Goal: Task Accomplishment & Management: Manage account settings

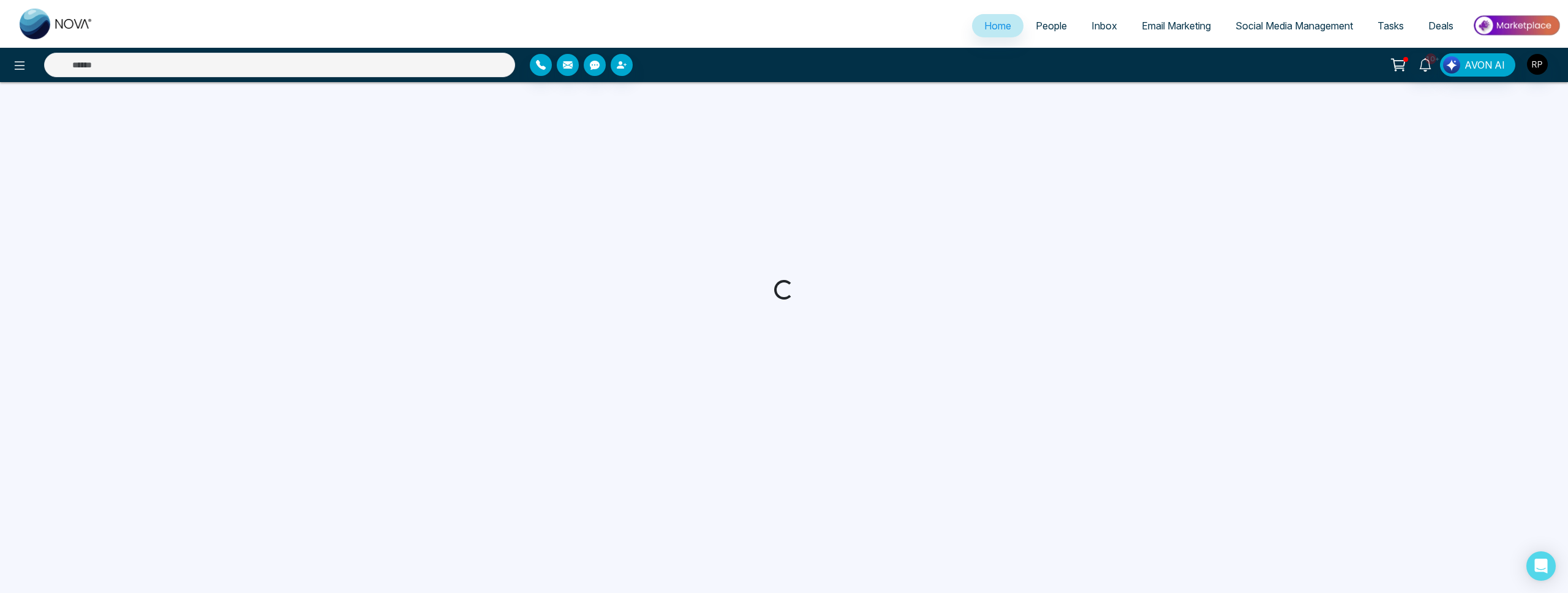
select select "*"
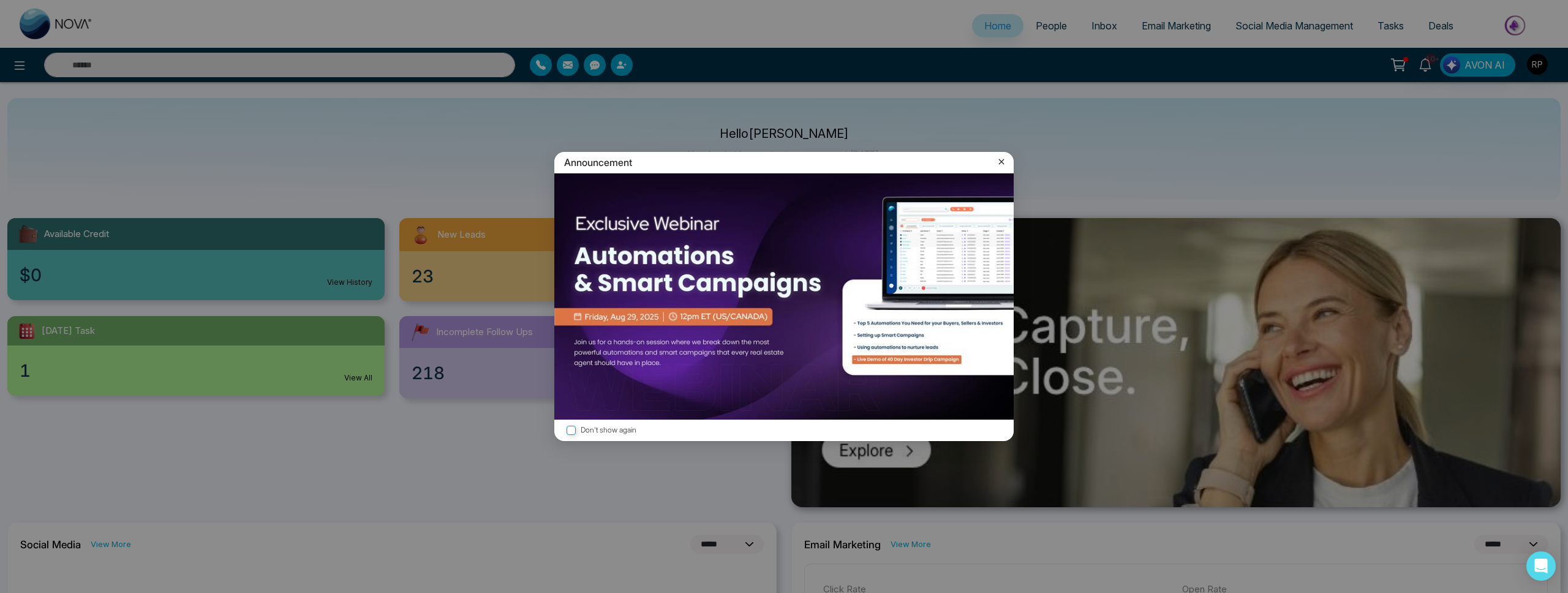
click at [1007, 161] on icon at bounding box center [1002, 162] width 13 height 13
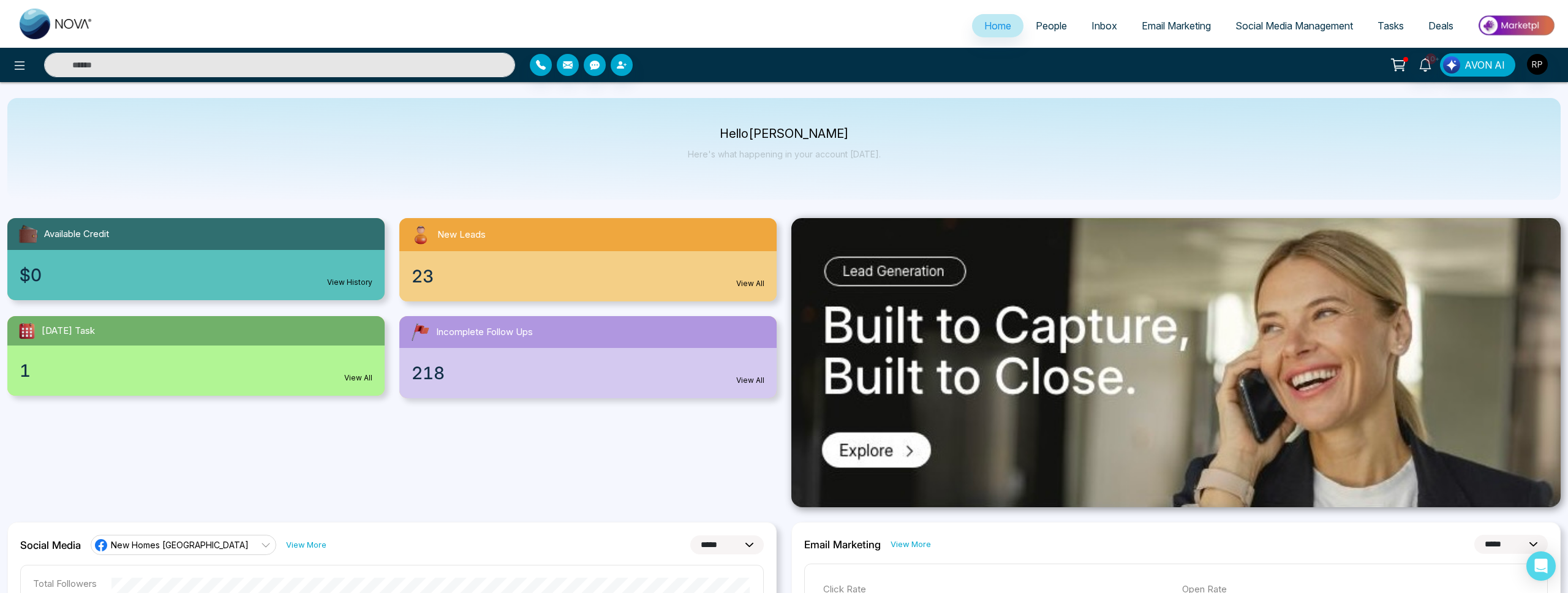
click at [1167, 27] on span "Email Marketing" at bounding box center [1176, 26] width 69 height 13
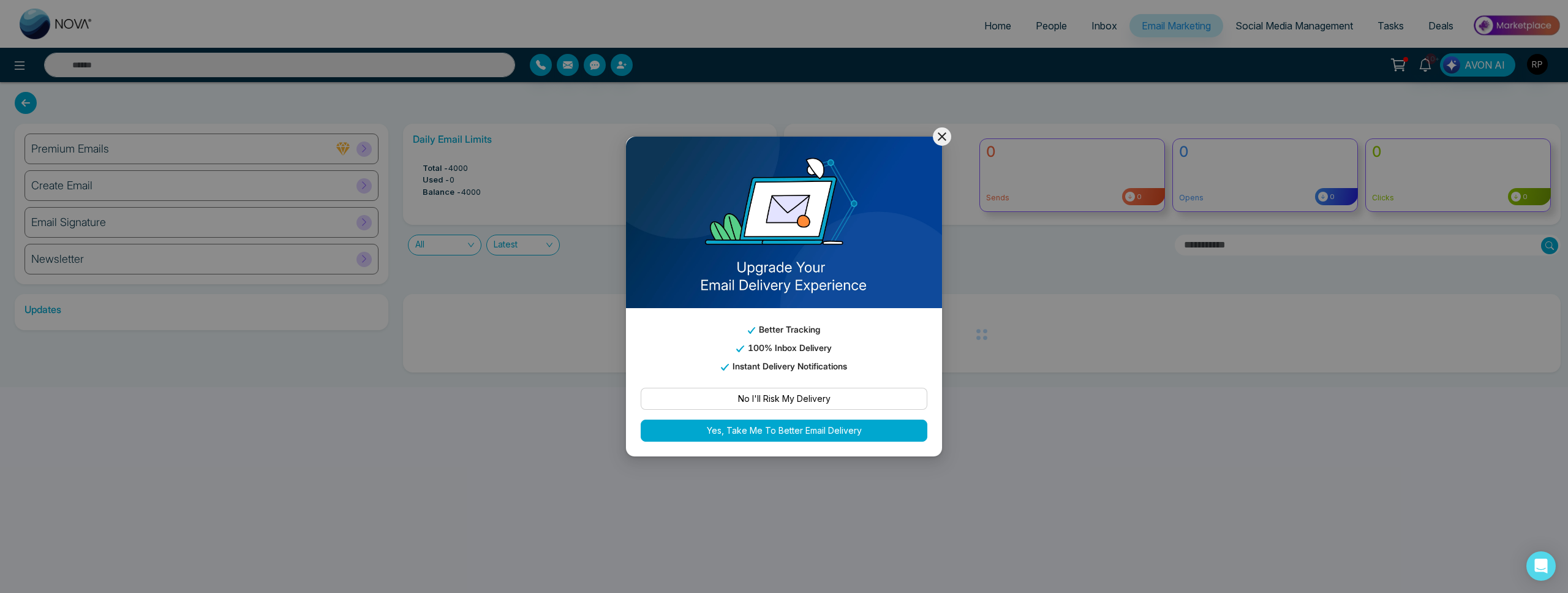
click at [947, 138] on icon at bounding box center [942, 137] width 15 height 15
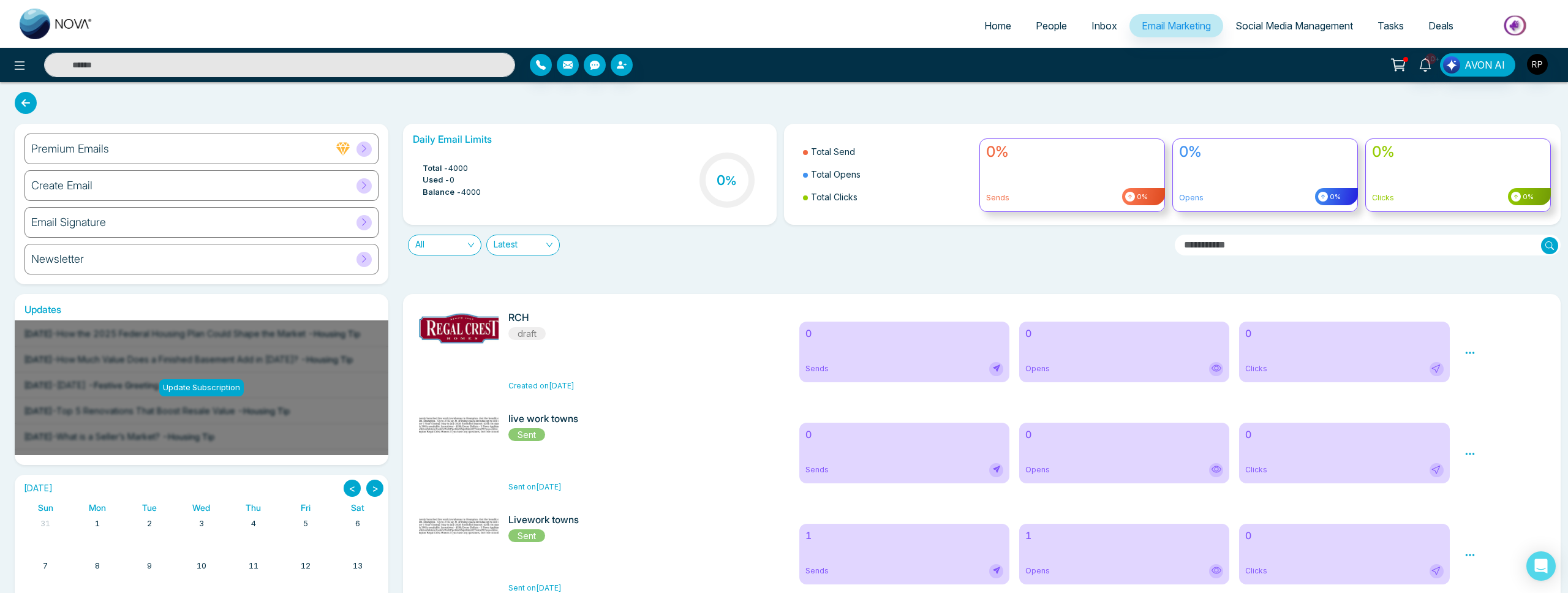
click at [25, 102] on icon at bounding box center [25, 102] width 22 height 22
select select "*"
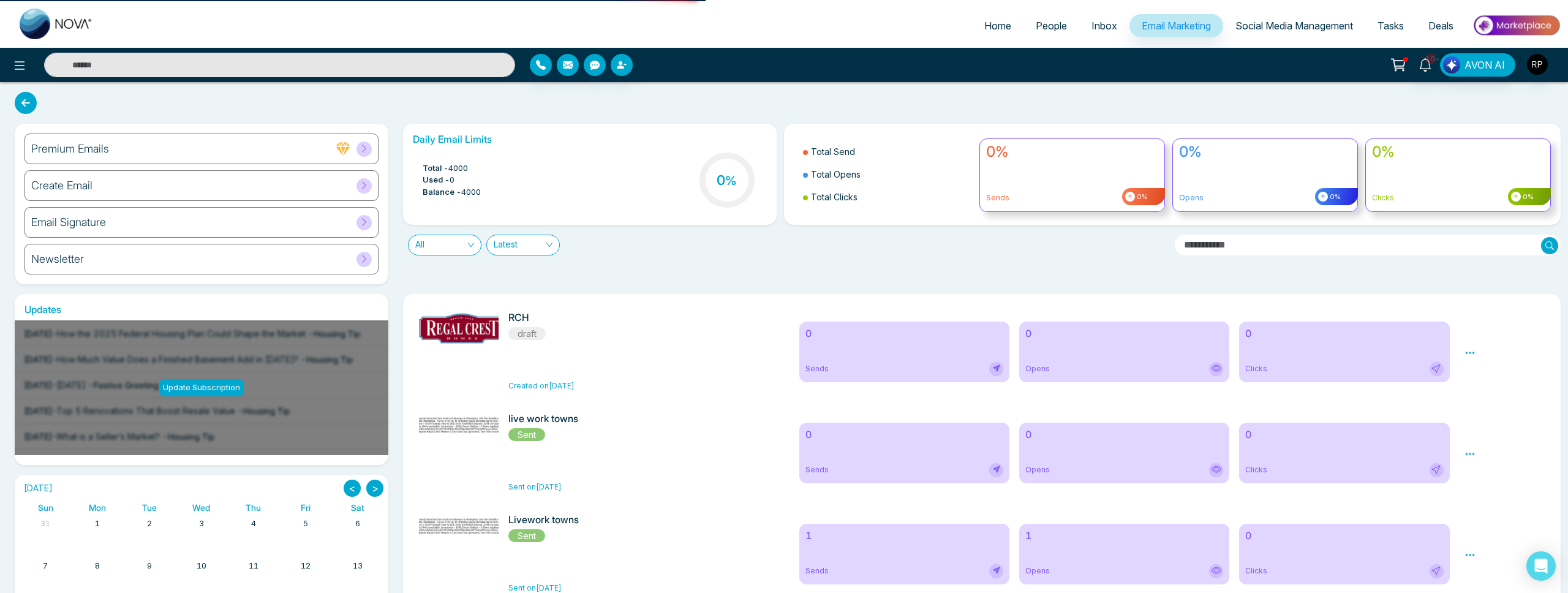
select select "*"
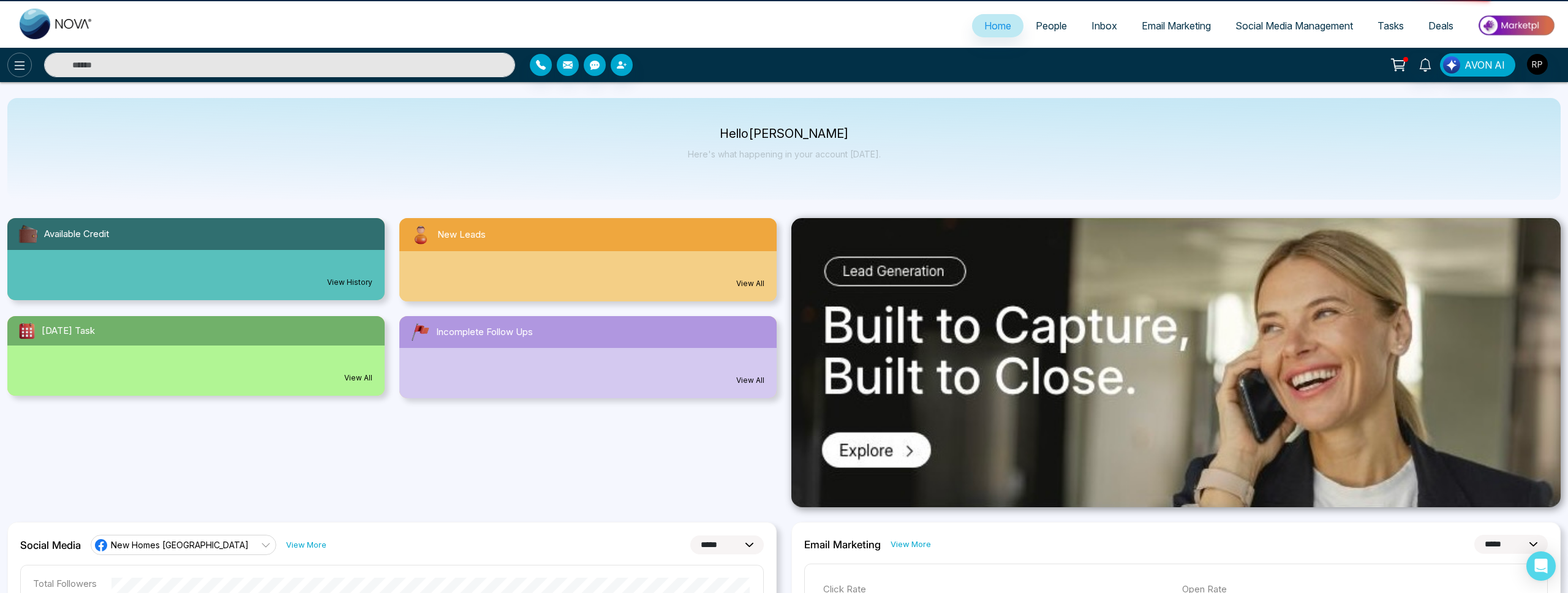
click at [25, 58] on icon at bounding box center [20, 65] width 15 height 15
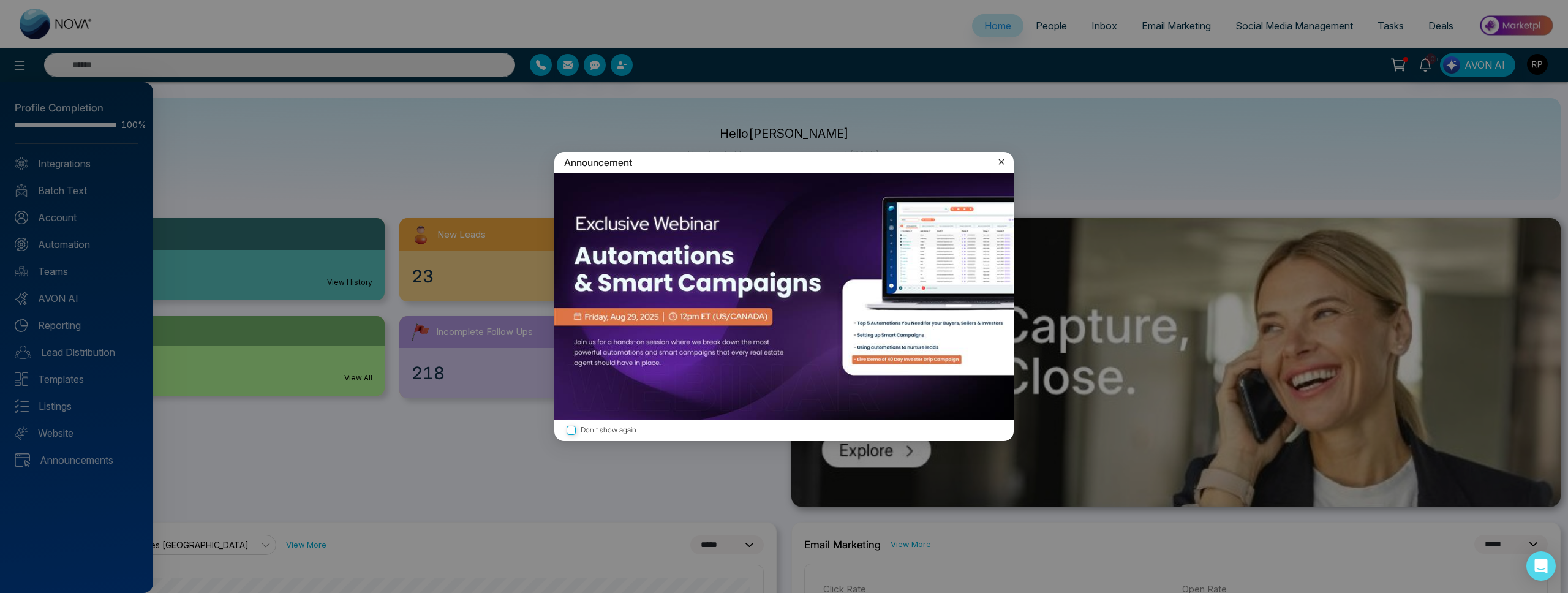
click at [998, 160] on icon at bounding box center [1002, 162] width 13 height 13
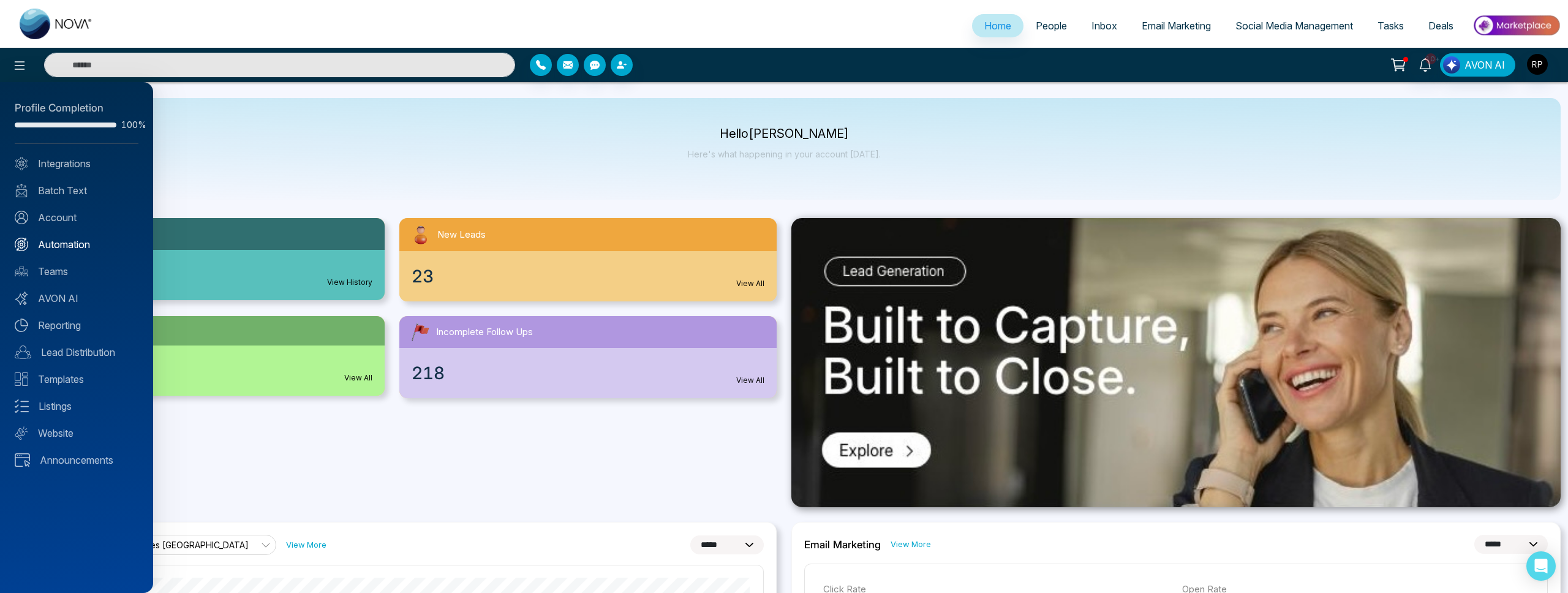
click at [58, 249] on link "Automation" at bounding box center [76, 244] width 123 height 15
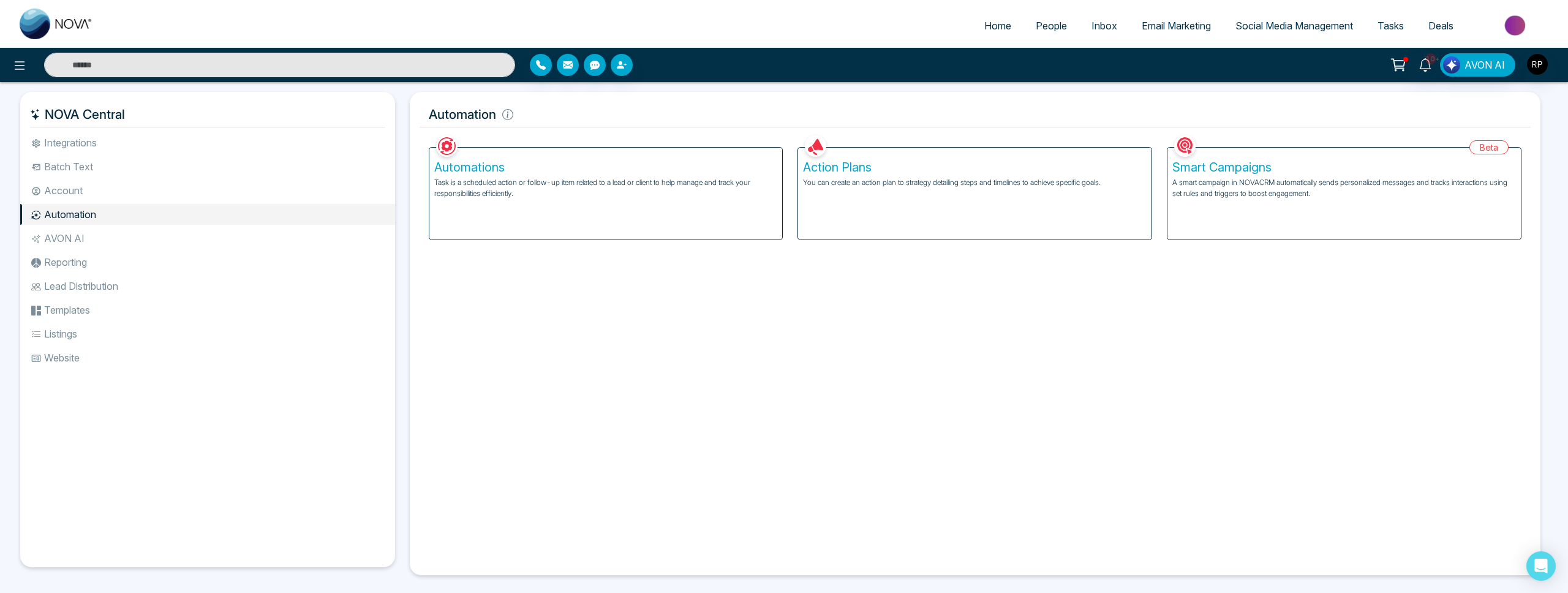
click at [65, 292] on li "Lead Distribution" at bounding box center [207, 286] width 374 height 21
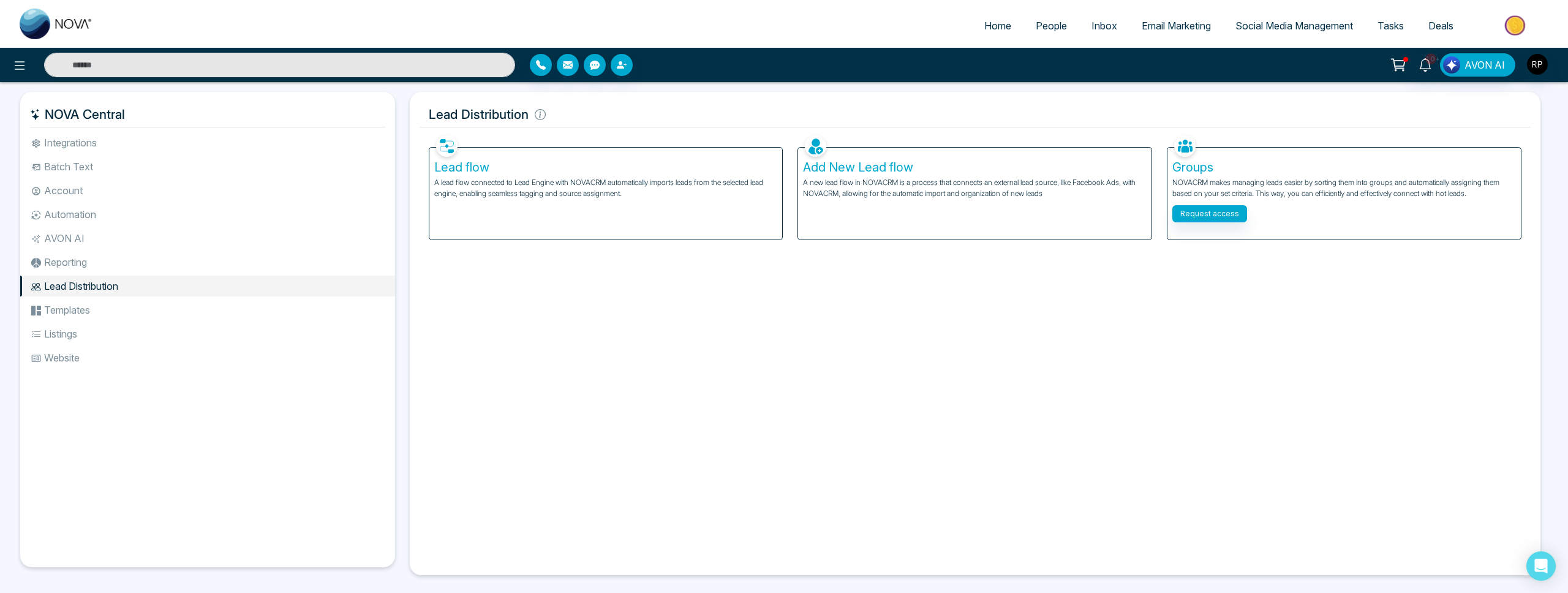
click at [65, 315] on li "Templates" at bounding box center [207, 309] width 374 height 21
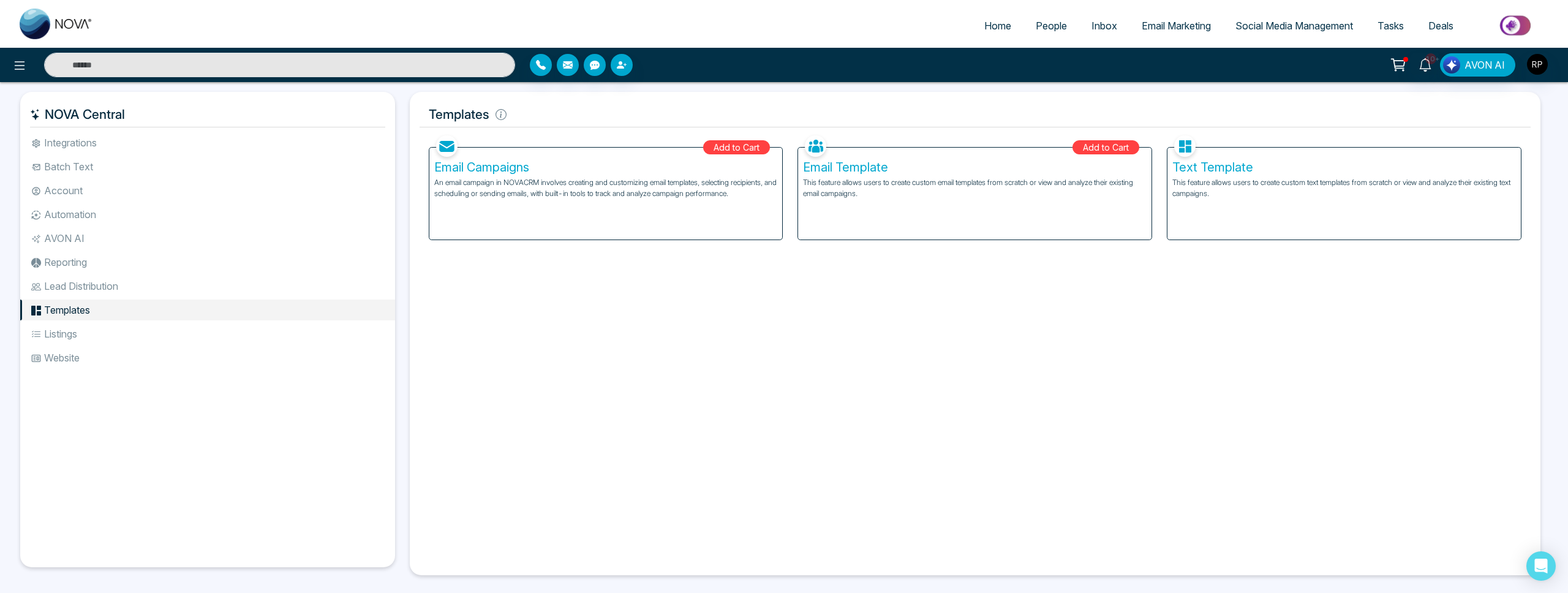
click at [80, 137] on li "Integrations" at bounding box center [207, 142] width 374 height 21
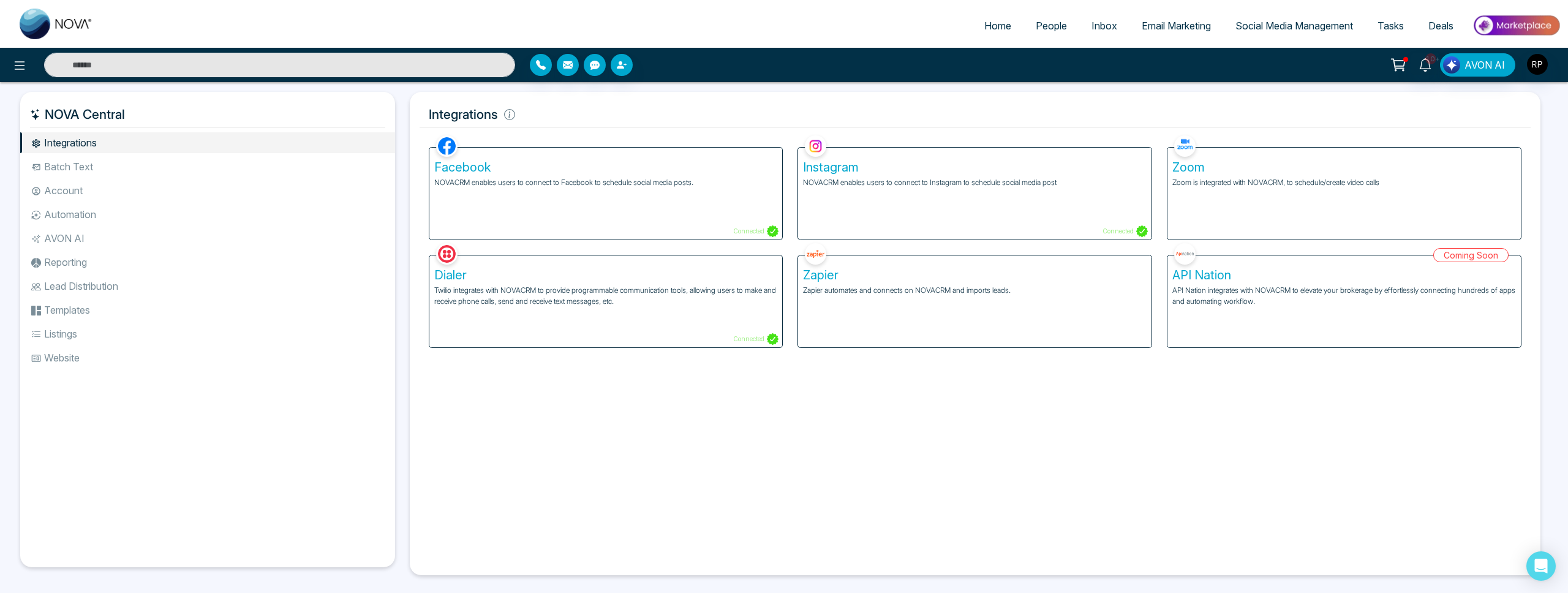
click at [74, 160] on li "Batch Text" at bounding box center [207, 166] width 374 height 21
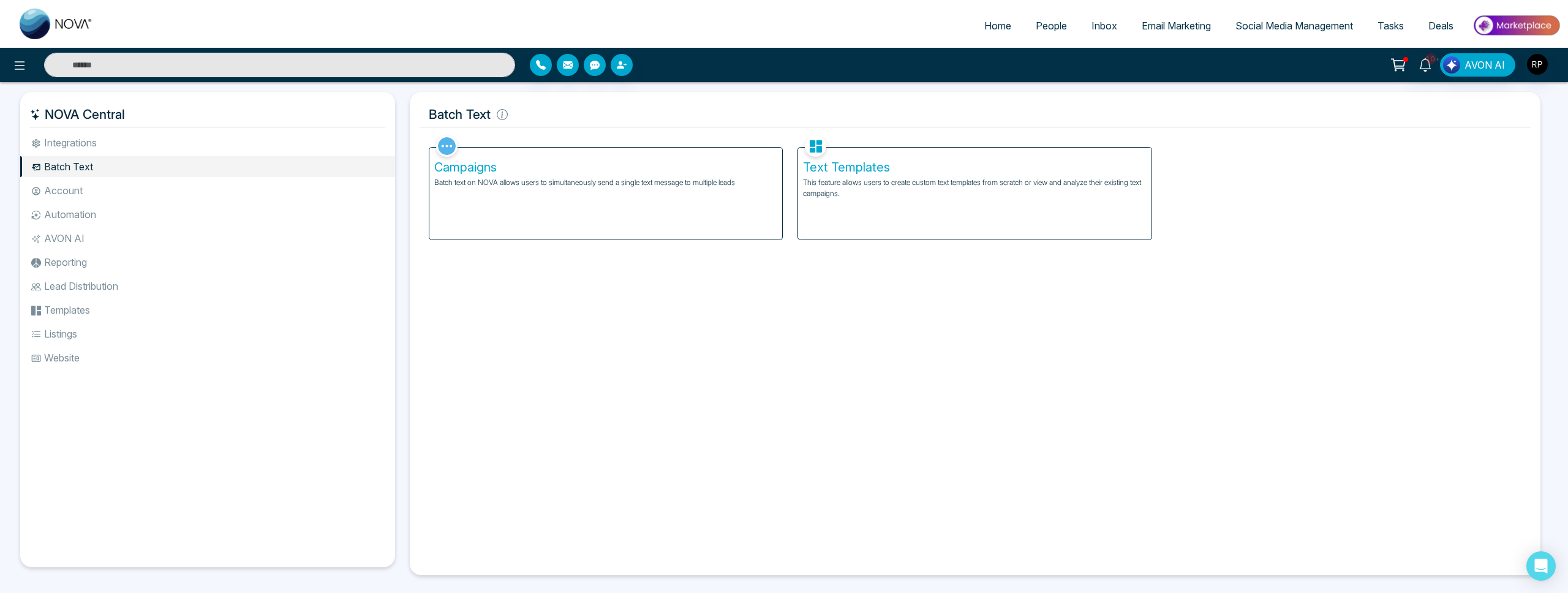
click at [67, 187] on li "Account" at bounding box center [207, 190] width 374 height 21
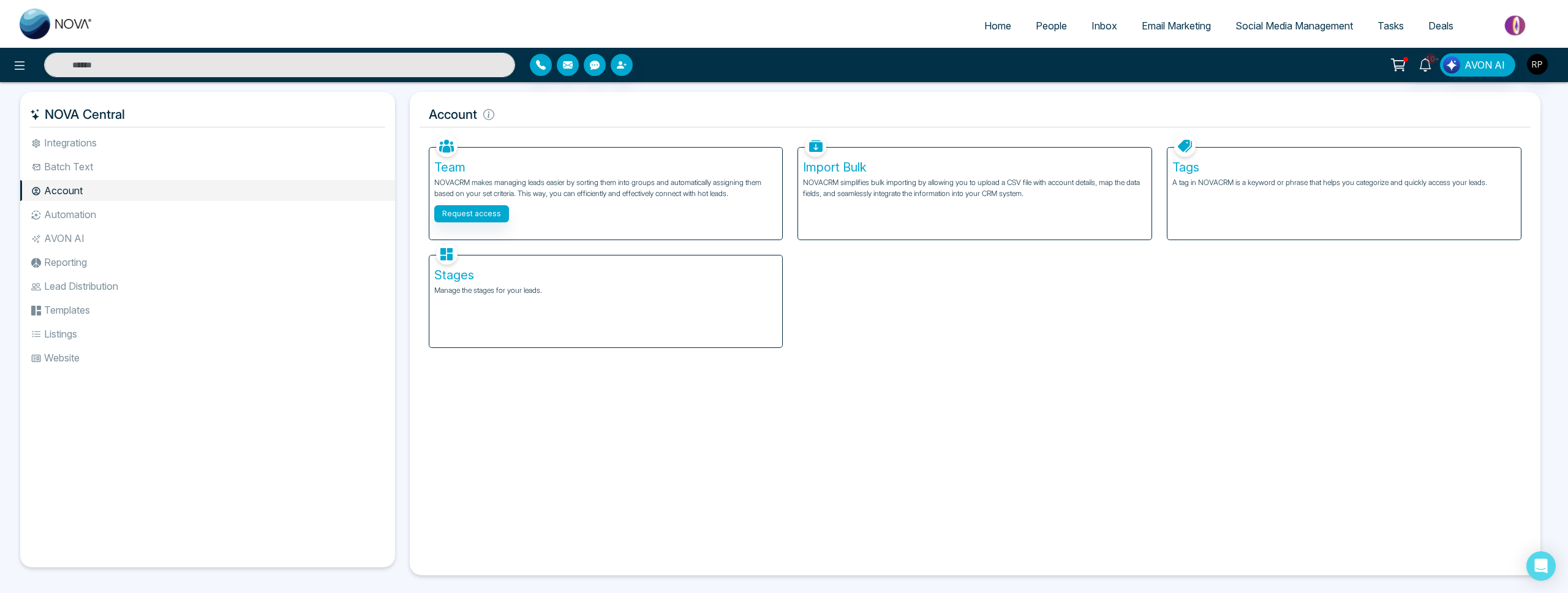
click at [78, 210] on li "Automation" at bounding box center [207, 214] width 374 height 21
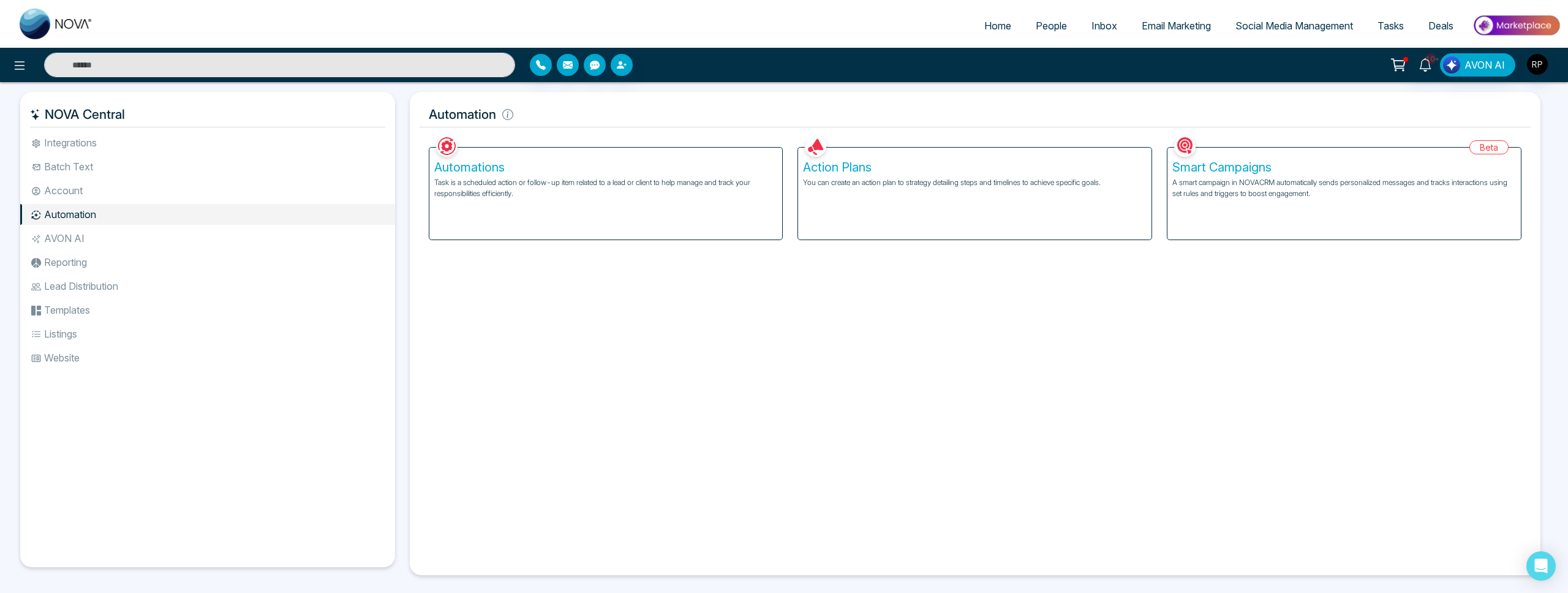
click at [640, 175] on div "Automations Task is a scheduled action or follow-up item related to a lead or c…" at bounding box center [606, 193] width 353 height 92
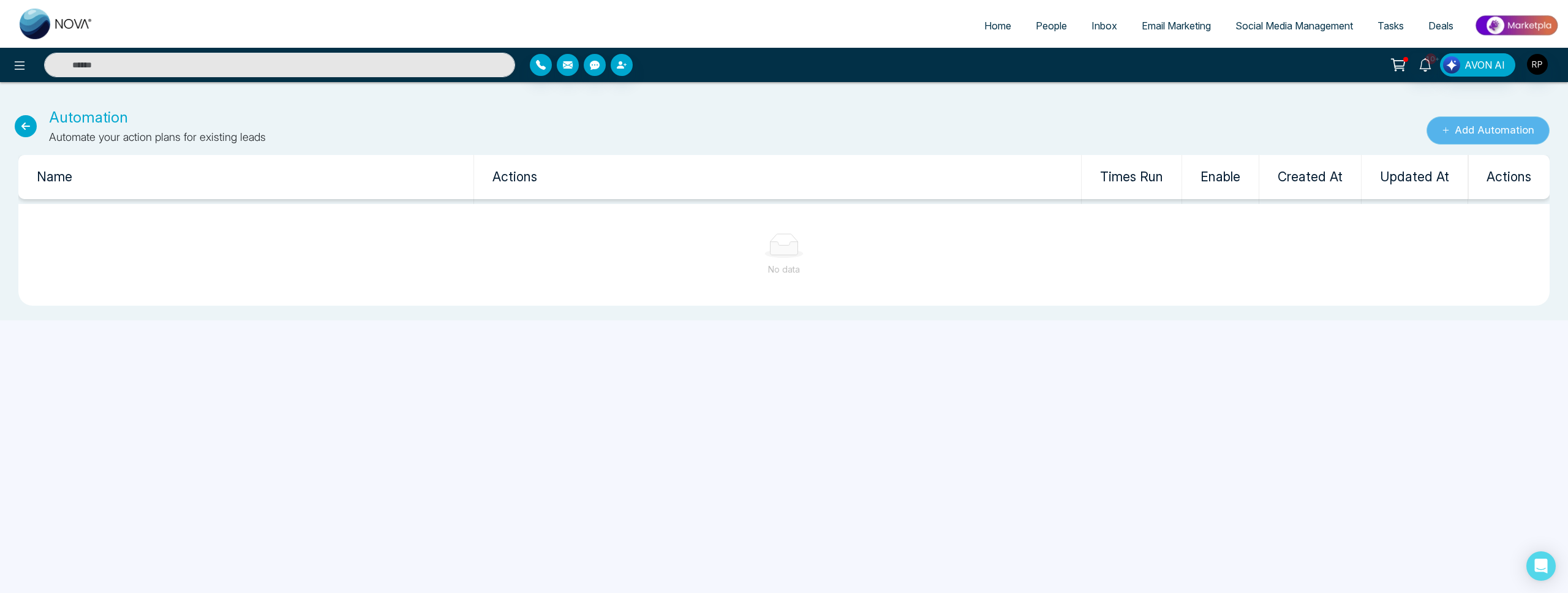
click at [1477, 142] on button "Add Automation" at bounding box center [1487, 130] width 123 height 28
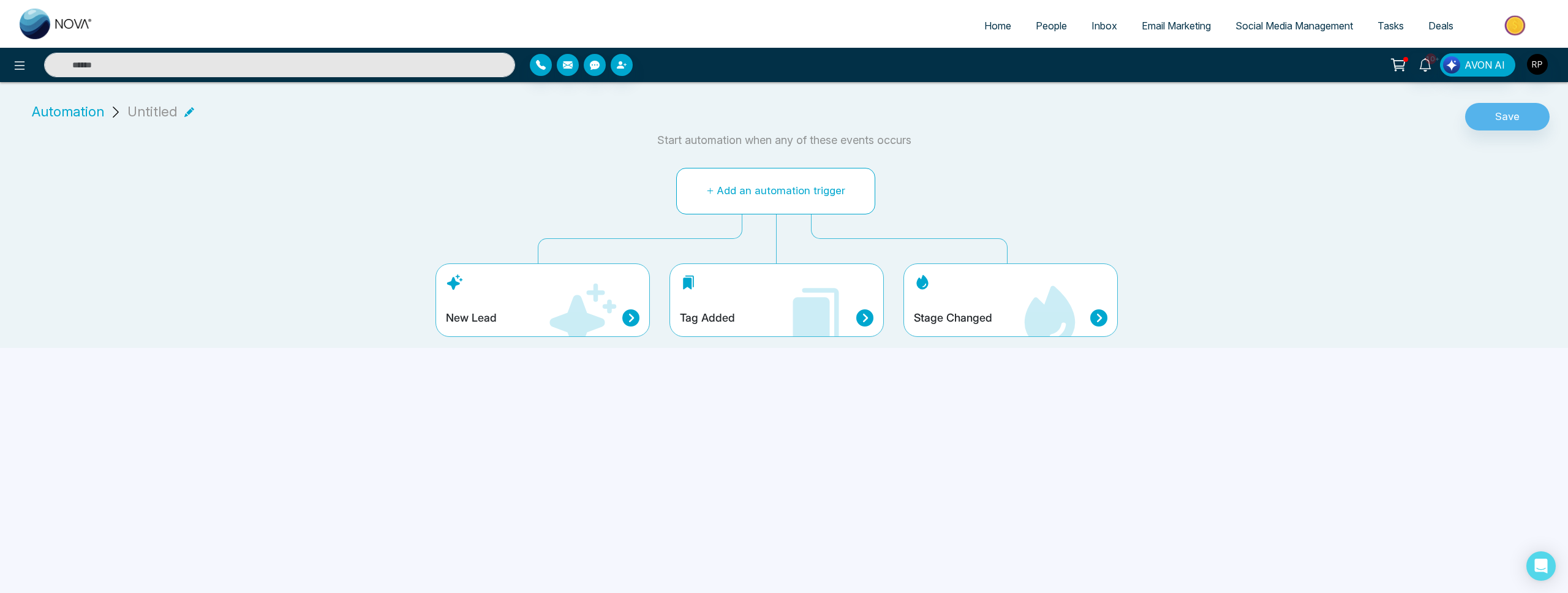
click at [751, 191] on button "Add an automation trigger" at bounding box center [776, 190] width 199 height 46
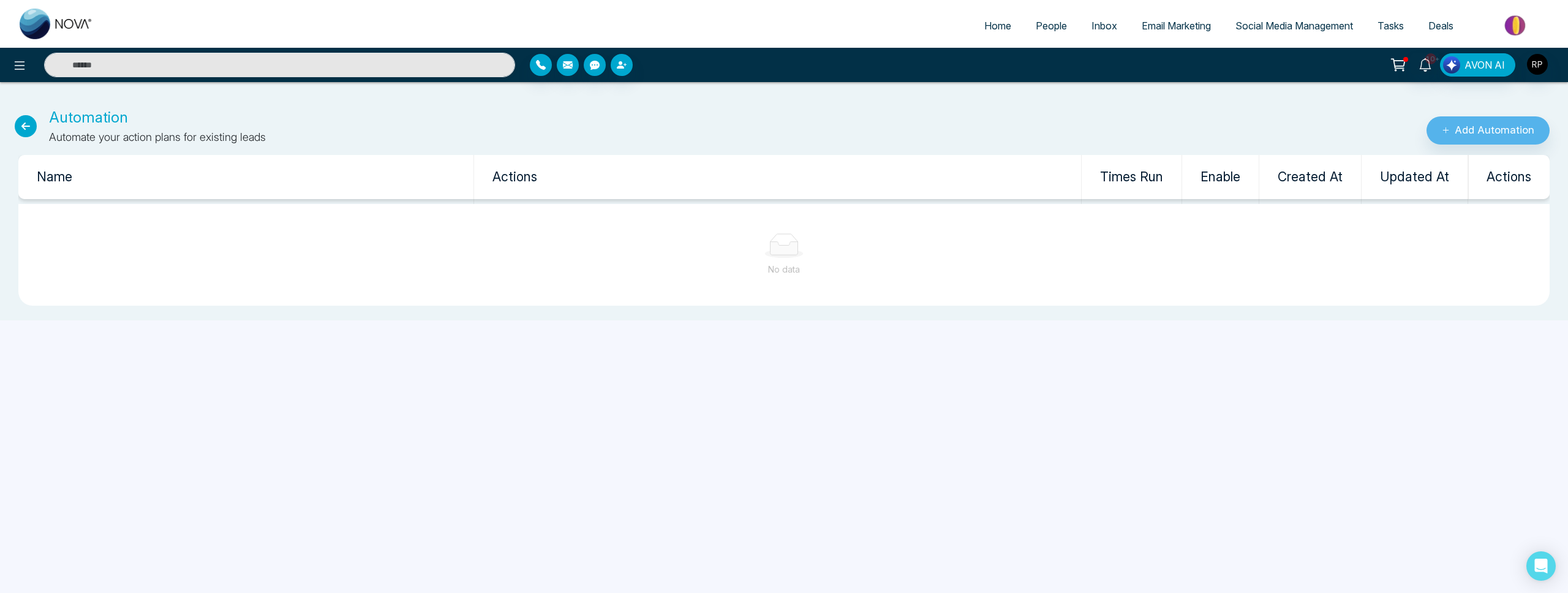
click at [992, 29] on span "Home" at bounding box center [998, 26] width 27 height 13
select select "*"
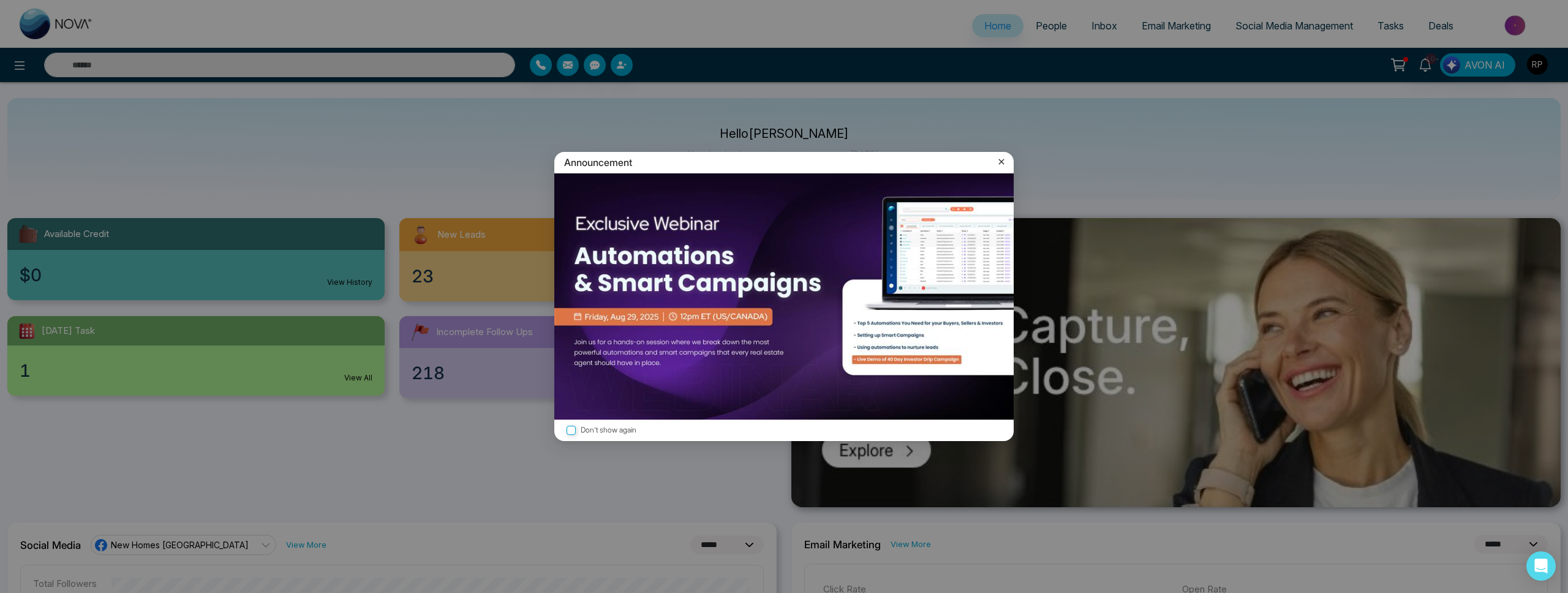
click at [998, 154] on div "Announcement" at bounding box center [783, 163] width 460 height 22
click at [999, 159] on icon at bounding box center [1002, 162] width 13 height 13
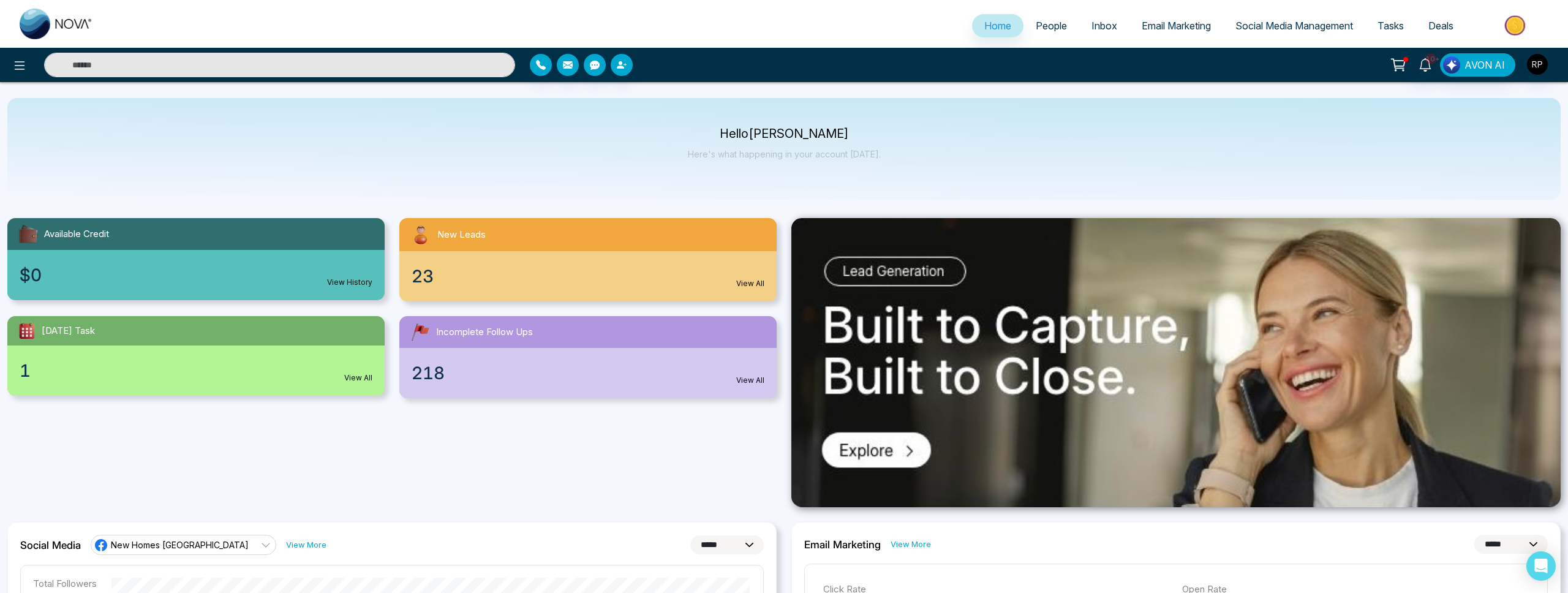
click at [1040, 18] on link "People" at bounding box center [1050, 26] width 55 height 24
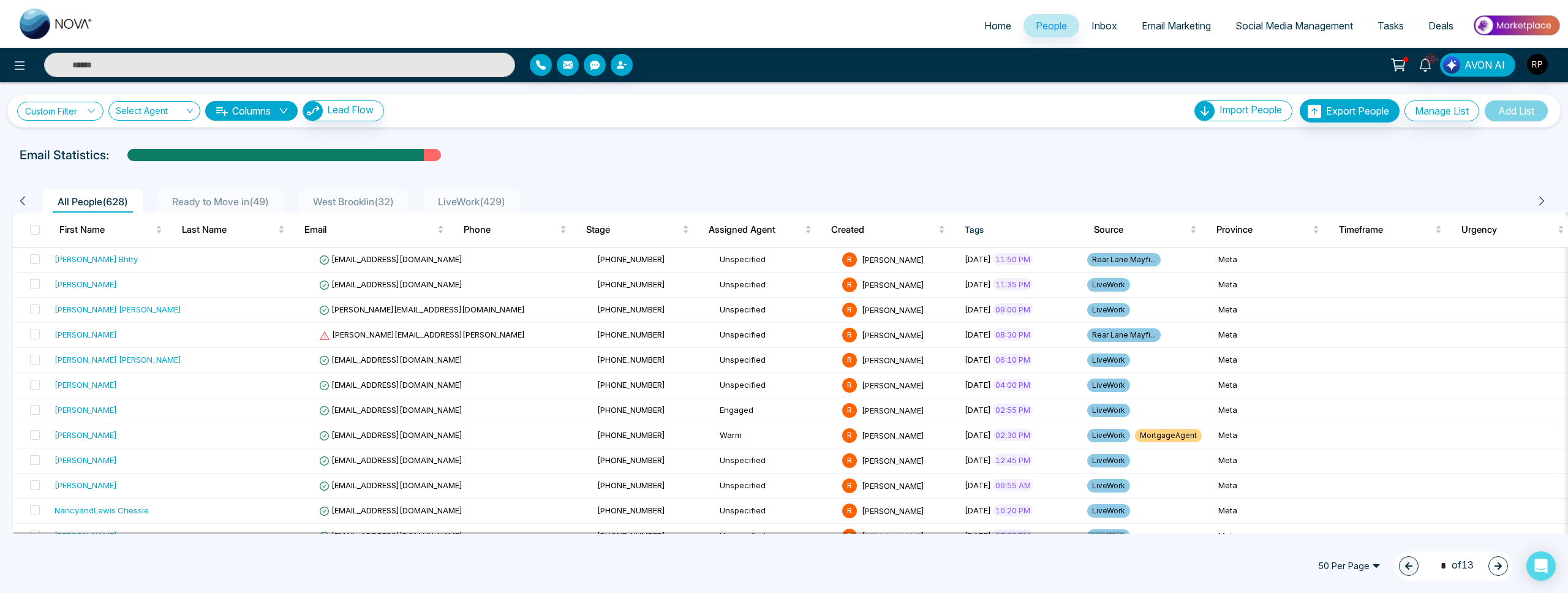
click at [91, 118] on link "Custom Filter" at bounding box center [60, 111] width 86 height 19
click at [90, 137] on input "search" at bounding box center [84, 140] width 99 height 18
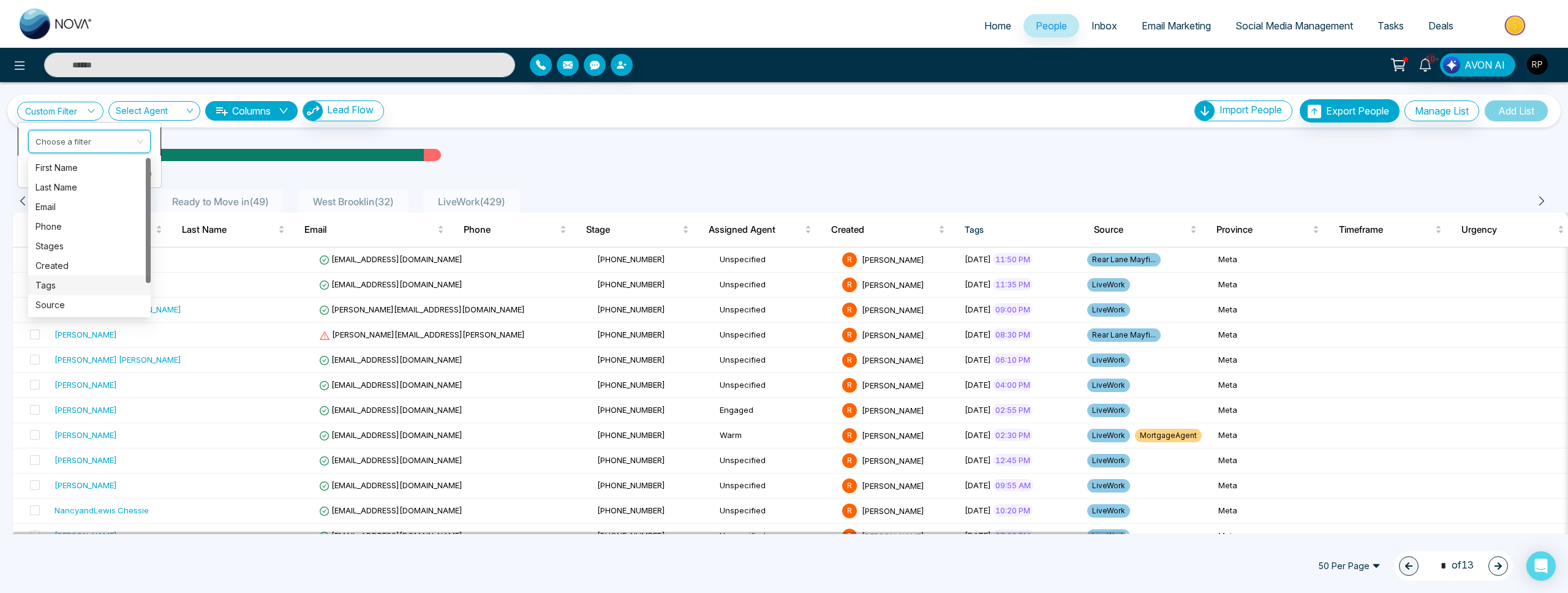
click at [50, 285] on div "Tags" at bounding box center [89, 285] width 108 height 14
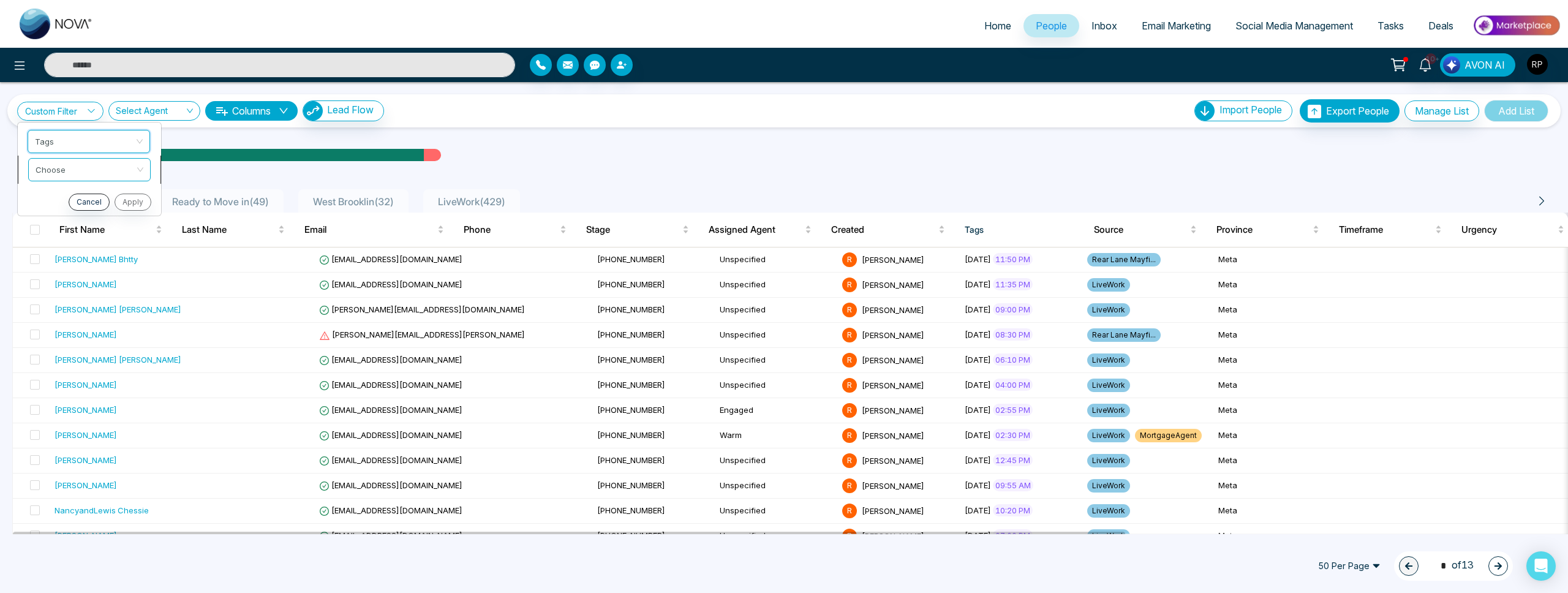
click at [101, 163] on input "search" at bounding box center [84, 168] width 99 height 18
click at [70, 198] on div "include" at bounding box center [89, 196] width 108 height 14
click at [70, 198] on input "search" at bounding box center [84, 196] width 99 height 18
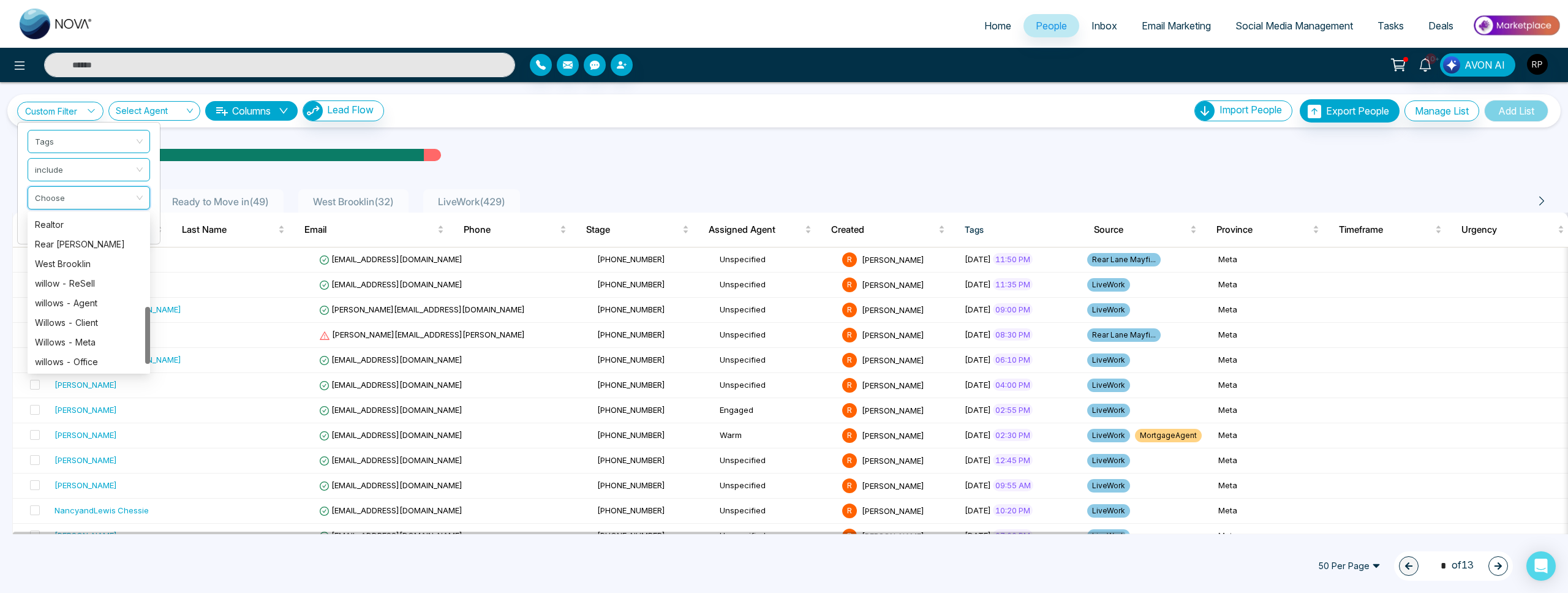
scroll to position [257, 0]
click at [86, 246] on div "Rear [PERSON_NAME]" at bounding box center [89, 241] width 108 height 14
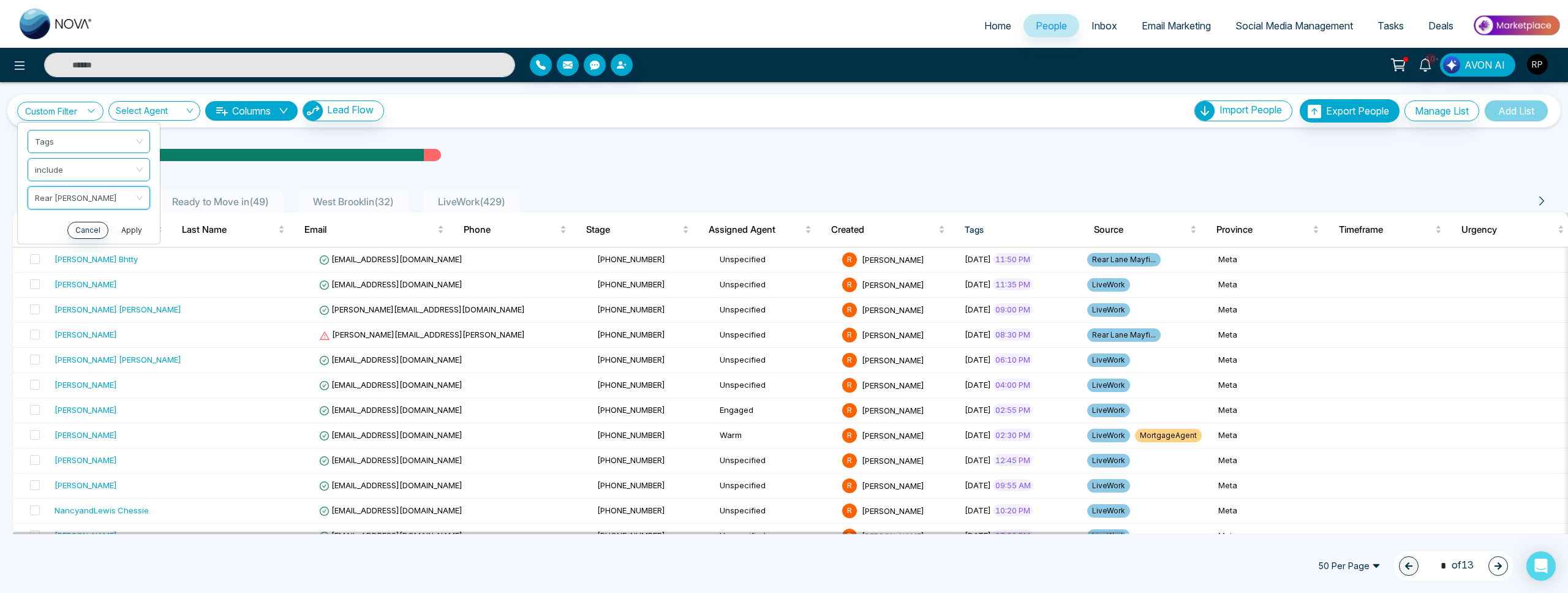
click at [124, 226] on button "Apply" at bounding box center [131, 230] width 37 height 17
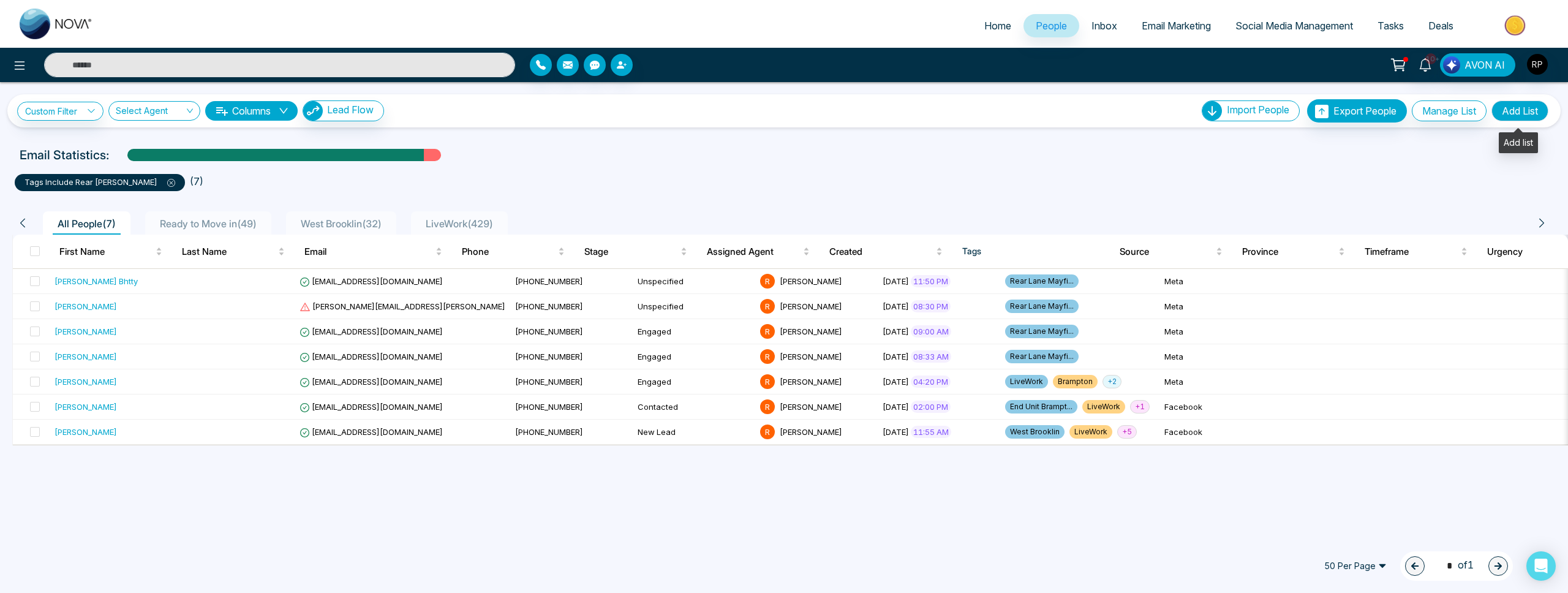
click at [1515, 112] on button "Add List" at bounding box center [1519, 111] width 57 height 21
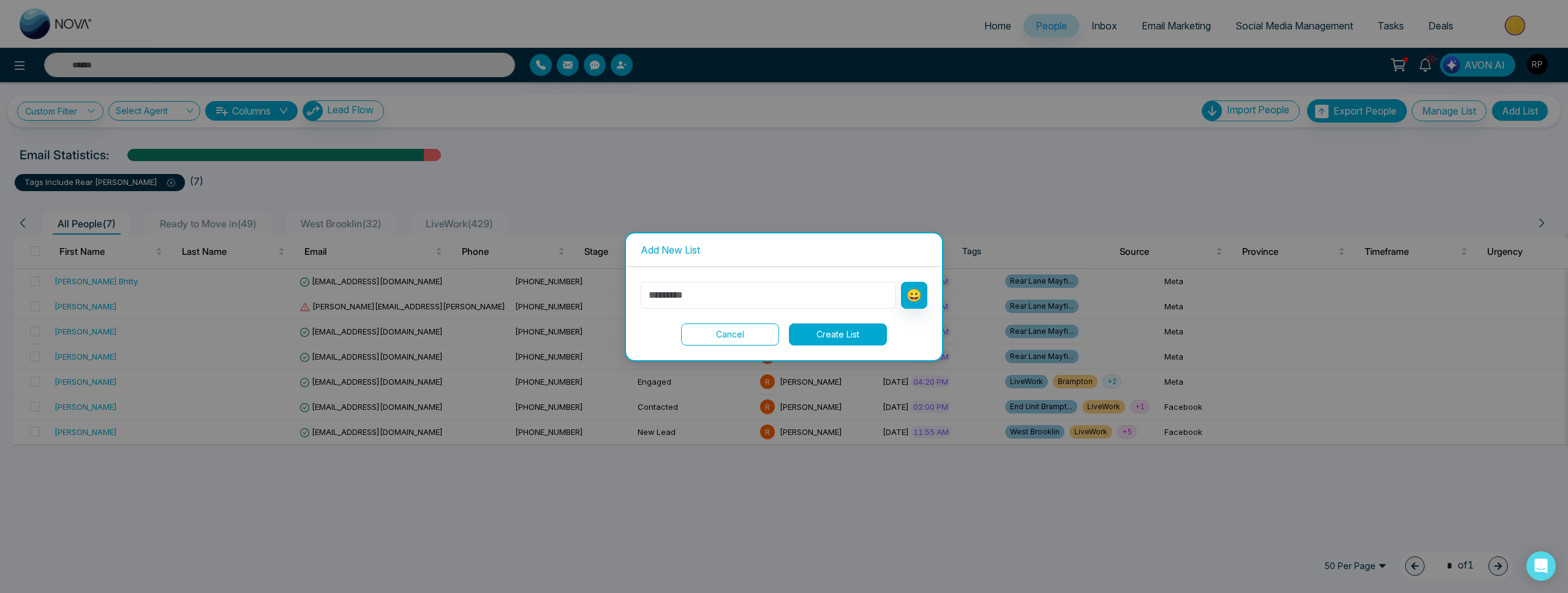
click at [742, 296] on input "text" at bounding box center [769, 296] width 256 height 27
type input "*"
type input "**********"
click at [879, 342] on button "Create List" at bounding box center [837, 335] width 98 height 22
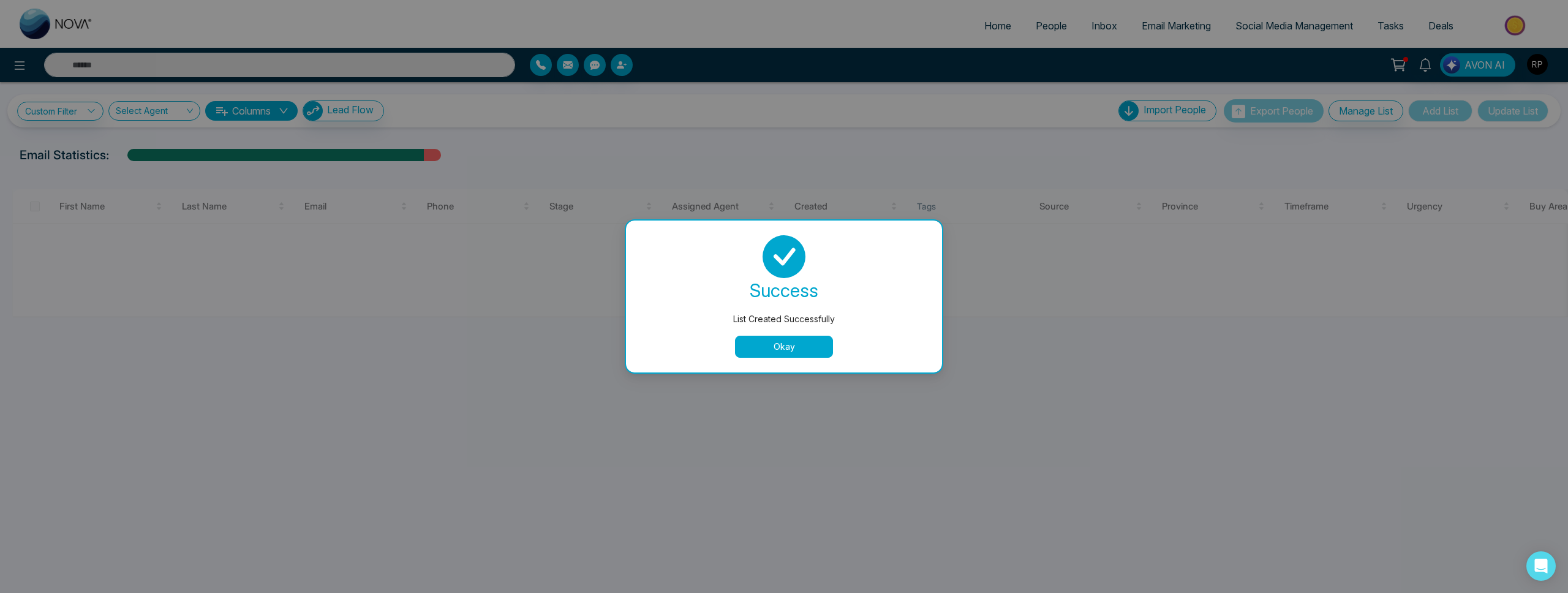
click at [803, 345] on button "Okay" at bounding box center [784, 346] width 98 height 22
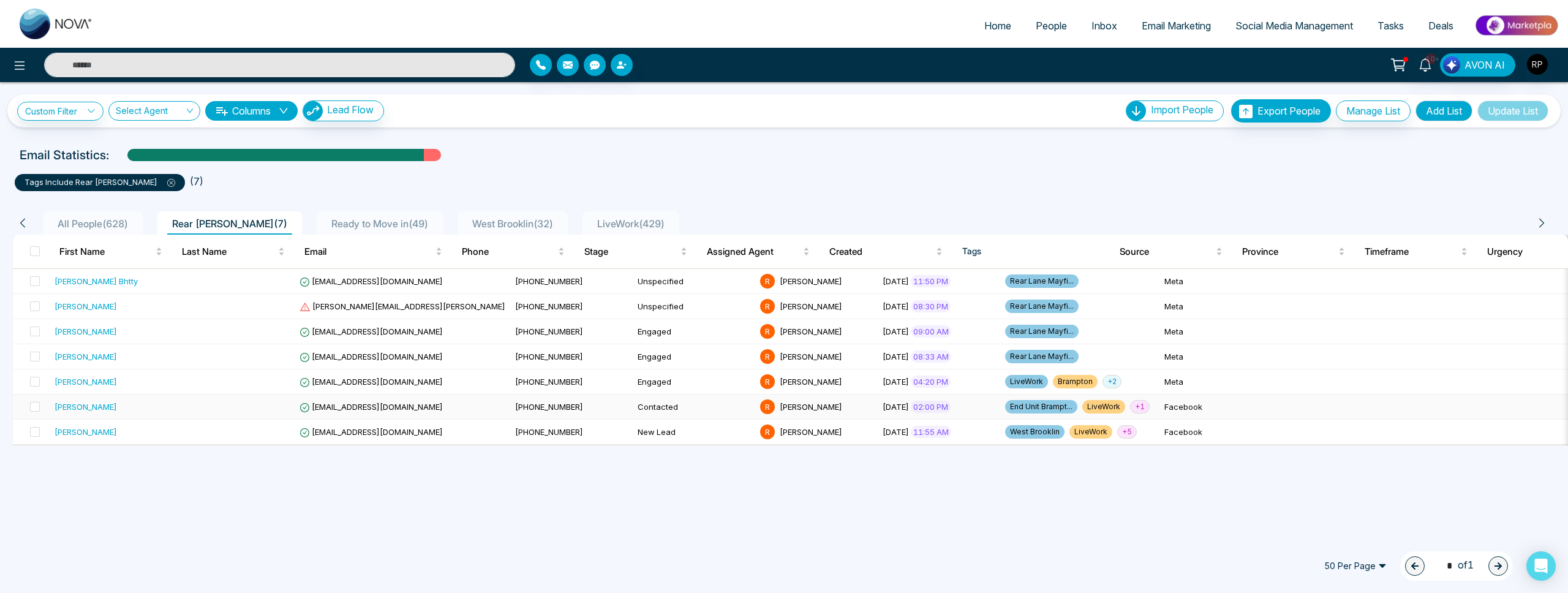
click at [82, 409] on div "[PERSON_NAME]" at bounding box center [85, 407] width 63 height 13
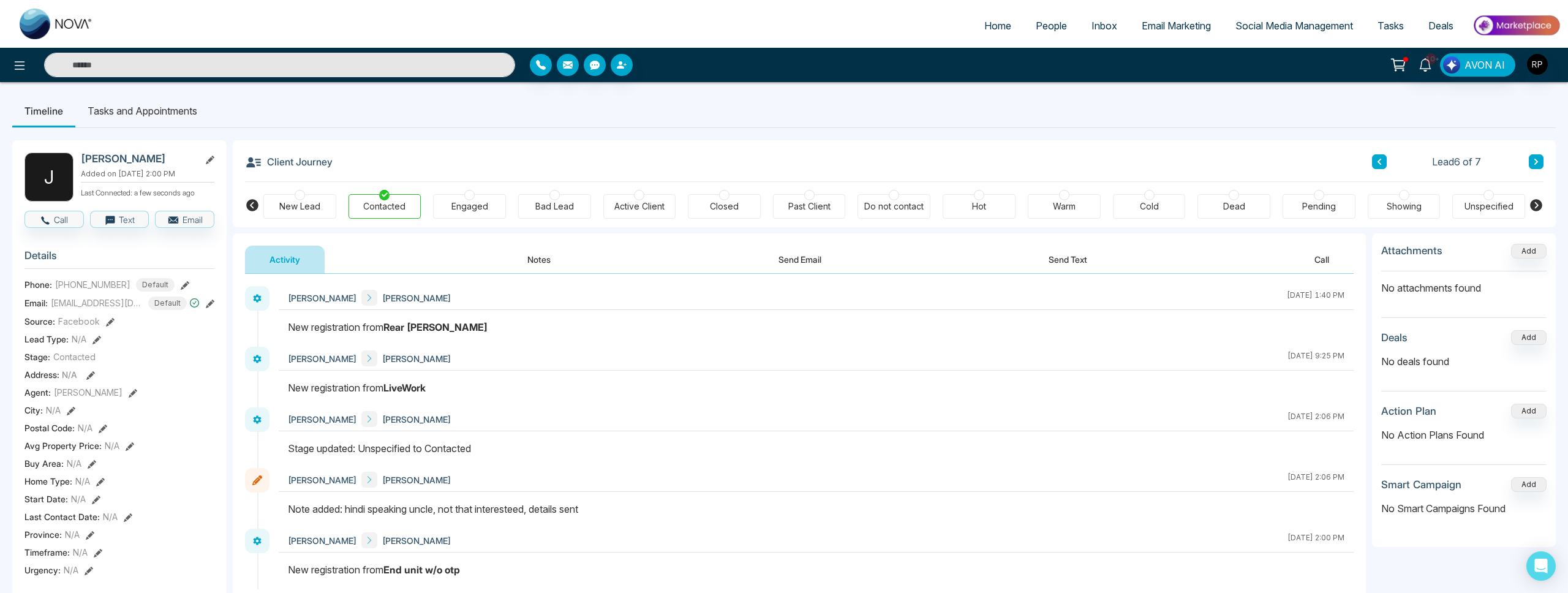
click at [1035, 25] on span "People" at bounding box center [1050, 26] width 31 height 13
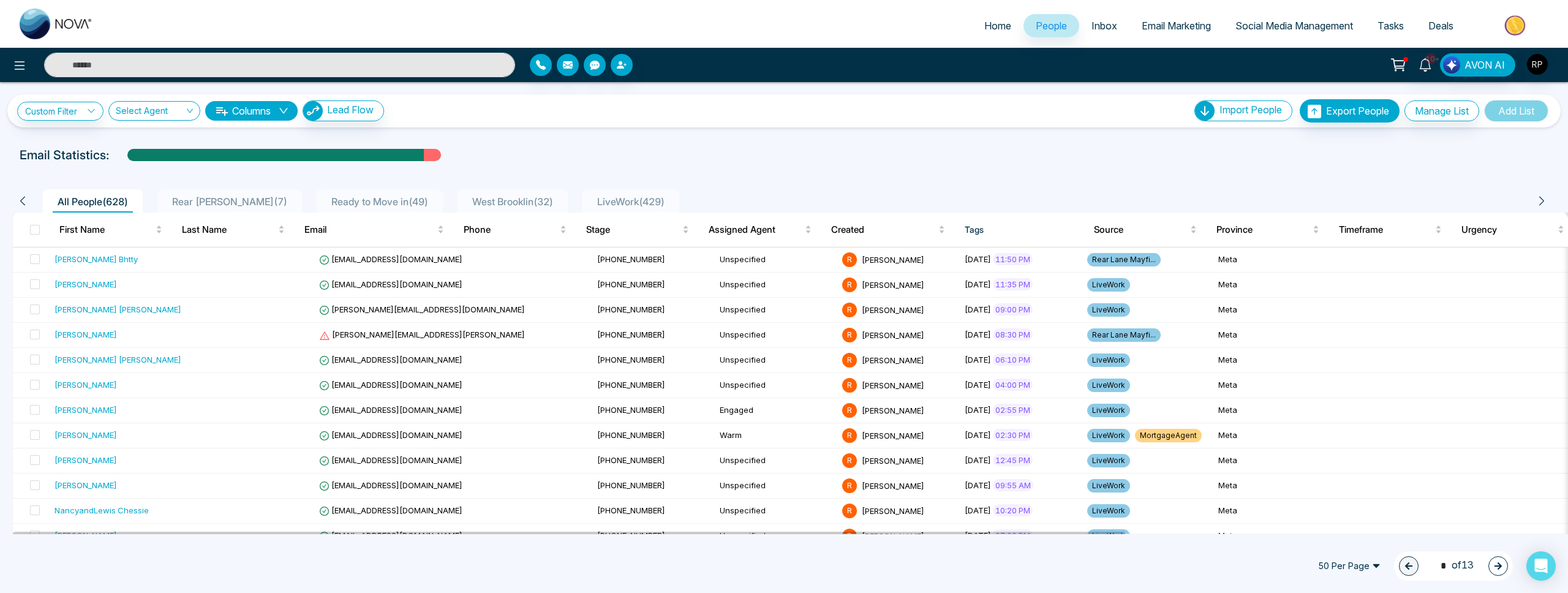
click at [227, 197] on span "Rear [PERSON_NAME] ( 7 )" at bounding box center [229, 202] width 125 height 13
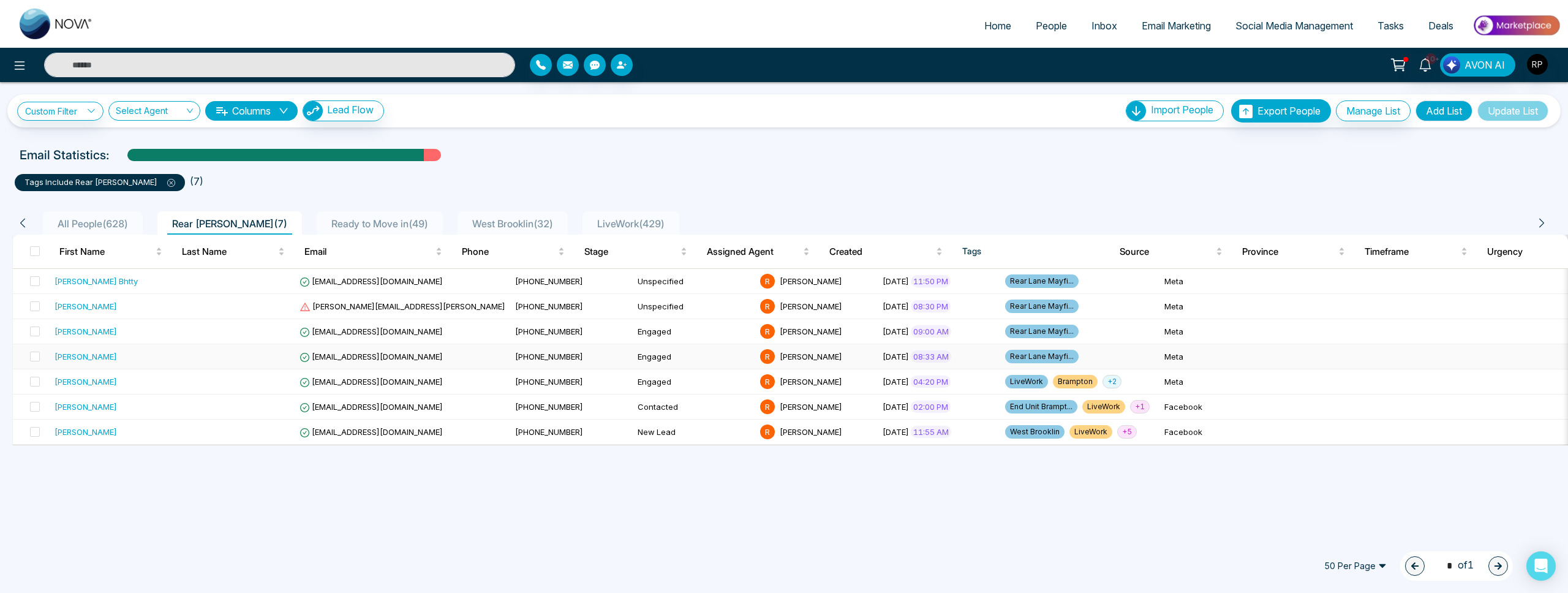
click at [104, 354] on div "[PERSON_NAME]" at bounding box center [85, 356] width 63 height 13
